Goal: Information Seeking & Learning: Check status

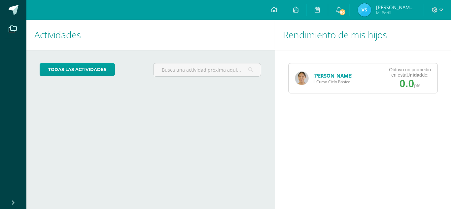
click at [322, 74] on link "[PERSON_NAME]" at bounding box center [332, 75] width 39 height 7
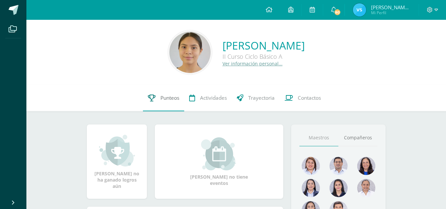
click at [162, 96] on span "Punteos" at bounding box center [170, 97] width 19 height 7
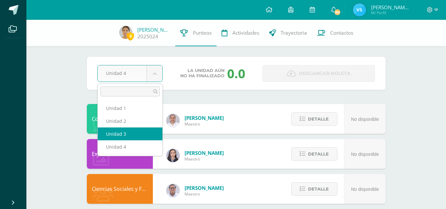
select select "Unidad 3"
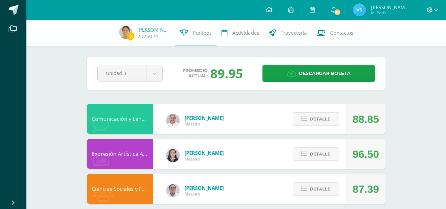
click at [229, 72] on div "89.95" at bounding box center [226, 73] width 33 height 17
drag, startPoint x: 229, startPoint y: 72, endPoint x: 227, endPoint y: 113, distance: 40.7
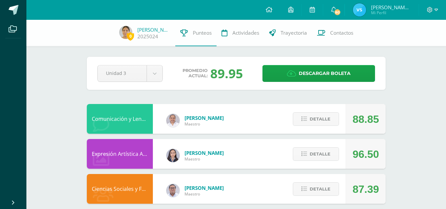
click at [227, 113] on div "Diana Marroquin Maestro" at bounding box center [195, 121] width 71 height 30
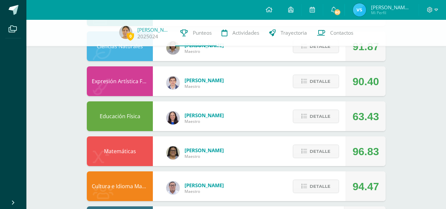
scroll to position [428, 0]
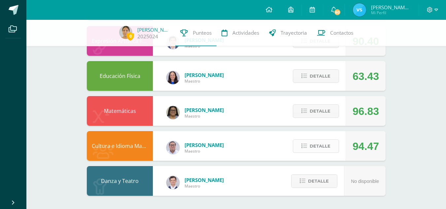
click at [309, 149] on button "Detalle" at bounding box center [316, 146] width 46 height 14
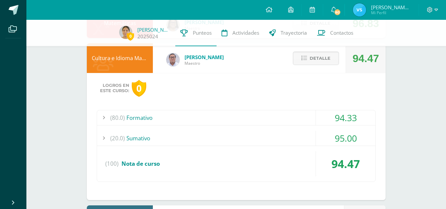
scroll to position [516, 0]
click at [241, 142] on div "(20.0) Sumativo" at bounding box center [236, 138] width 278 height 15
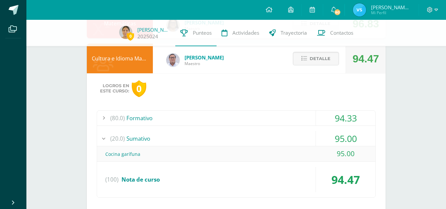
click at [241, 142] on div "(20.0) Sumativo" at bounding box center [236, 138] width 278 height 15
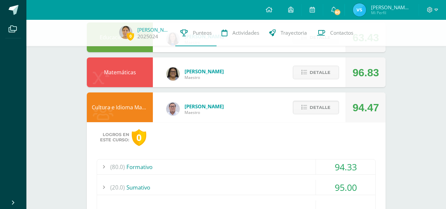
scroll to position [466, 0]
click at [326, 70] on span "Detalle" at bounding box center [320, 73] width 21 height 12
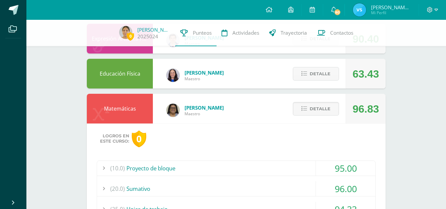
scroll to position [431, 0]
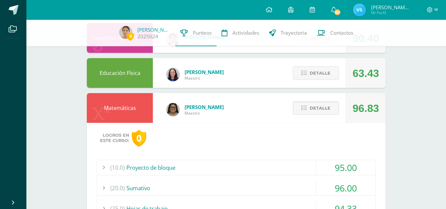
drag, startPoint x: 382, startPoint y: 73, endPoint x: 350, endPoint y: 70, distance: 31.8
click at [350, 70] on div "63.43" at bounding box center [366, 73] width 40 height 30
click at [388, 77] on div "Pendiente Unidad 3 Unidad 1 Unidad 2 Unidad 3 Unidad 4 Promedio actual: 89.95 D…" at bounding box center [236, 55] width 325 height 933
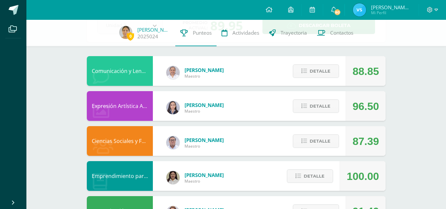
scroll to position [46, 0]
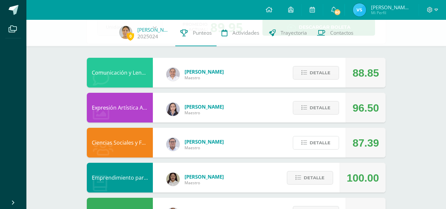
click at [324, 142] on span "Detalle" at bounding box center [320, 143] width 21 height 12
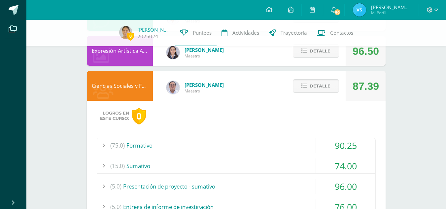
scroll to position [145, 0]
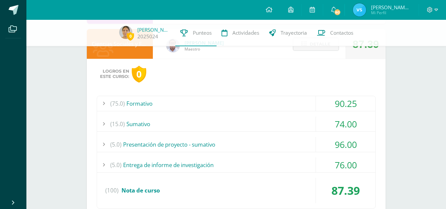
click at [277, 161] on div "(5.0) Entrega de informe de investigación" at bounding box center [236, 165] width 278 height 15
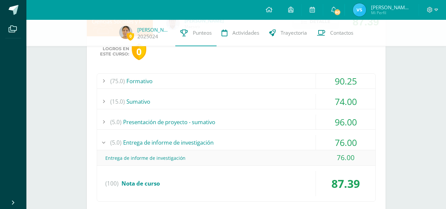
scroll to position [168, 0]
click at [357, 153] on div "76.00" at bounding box center [345, 157] width 59 height 15
drag, startPoint x: 357, startPoint y: 153, endPoint x: 227, endPoint y: 164, distance: 129.9
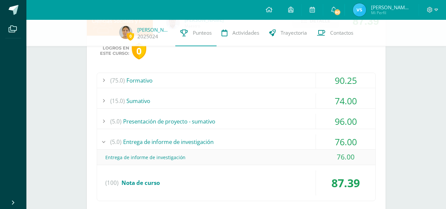
click at [227, 164] on div "Entrega de informe de investigación 76.00" at bounding box center [236, 158] width 278 height 16
click at [227, 164] on div "Entrega de informe de investigación" at bounding box center [236, 157] width 278 height 15
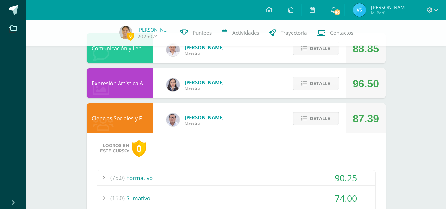
scroll to position [60, 0]
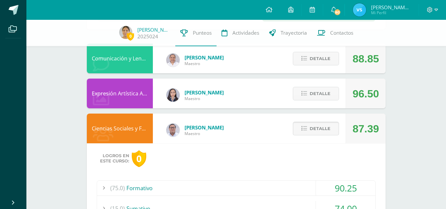
click at [315, 130] on span "Detalle" at bounding box center [320, 129] width 21 height 12
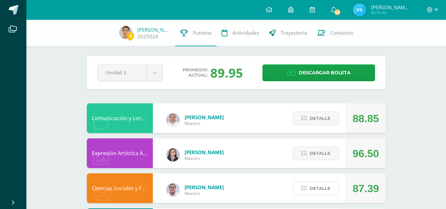
scroll to position [0, 0]
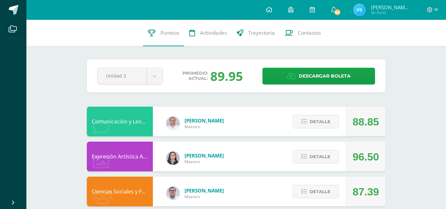
click at [229, 72] on div "89.95" at bounding box center [226, 75] width 33 height 17
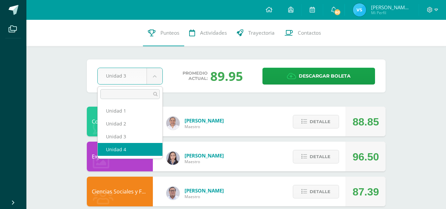
select select "Unidad 4"
